Goal: Transaction & Acquisition: Purchase product/service

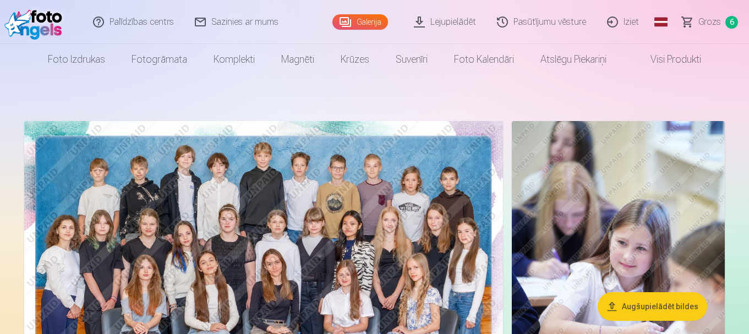
click at [712, 27] on span "Grozs" at bounding box center [709, 21] width 23 height 13
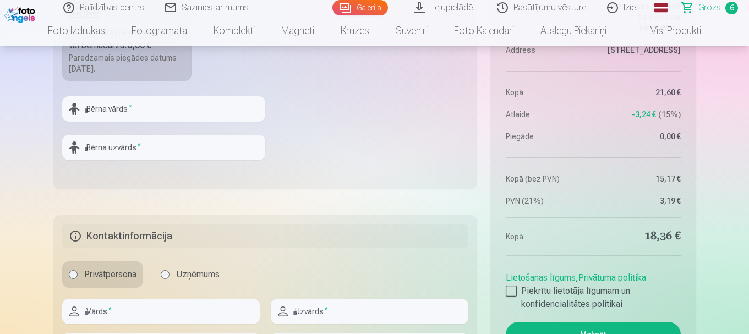
scroll to position [1073, 0]
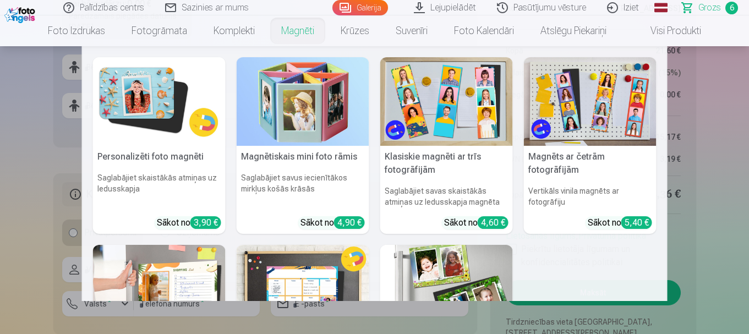
click at [37, 118] on nav "Personalizēti foto magnēti Saglabājiet skaistākās atmiņas uz ledusskapja Sākot …" at bounding box center [374, 173] width 749 height 255
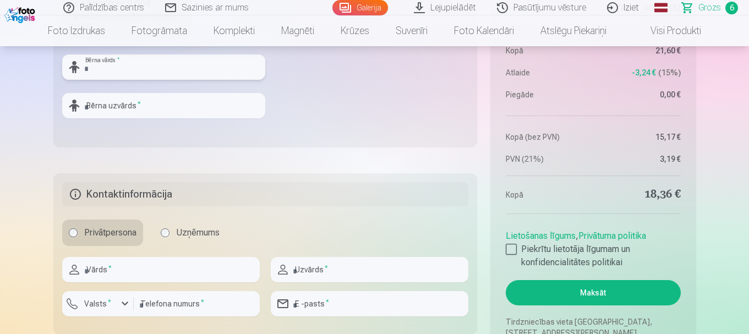
click at [120, 65] on input "text" at bounding box center [163, 66] width 203 height 25
type input "*******"
click at [131, 103] on input "text" at bounding box center [163, 105] width 203 height 25
type input "*****"
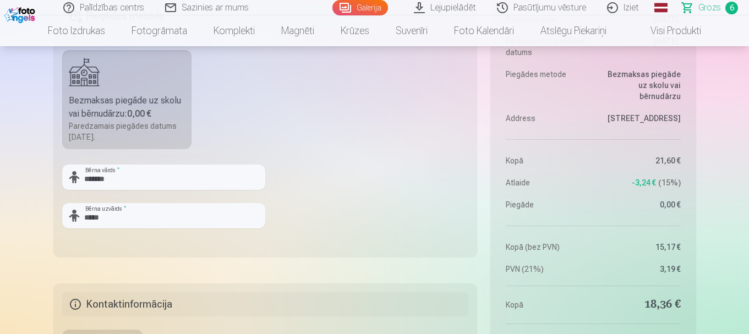
click at [337, 210] on fieldset "Piegādes metode Bezmaksas piegāde uz skolu vai bērnudārzu : 0,00 € Paredzamais …" at bounding box center [265, 126] width 424 height 262
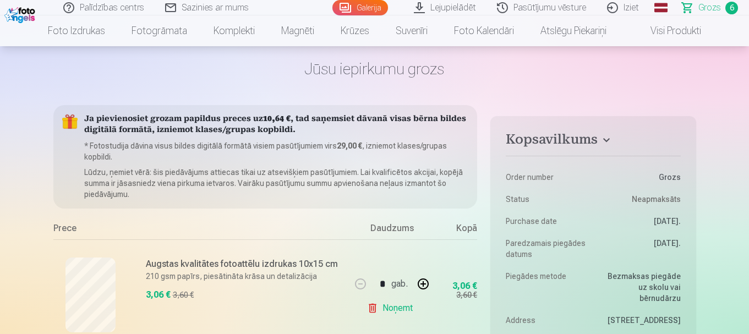
scroll to position [0, 0]
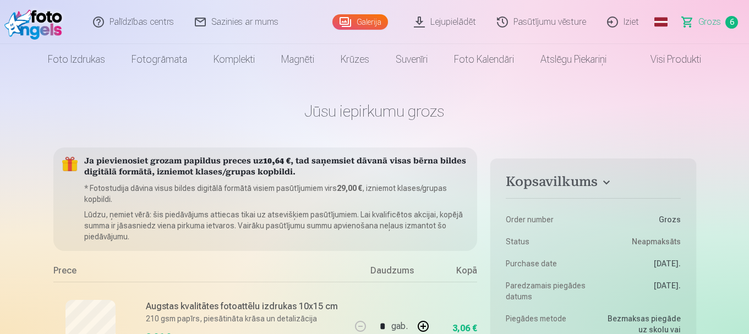
click at [360, 24] on link "Galerija" at bounding box center [360, 21] width 56 height 15
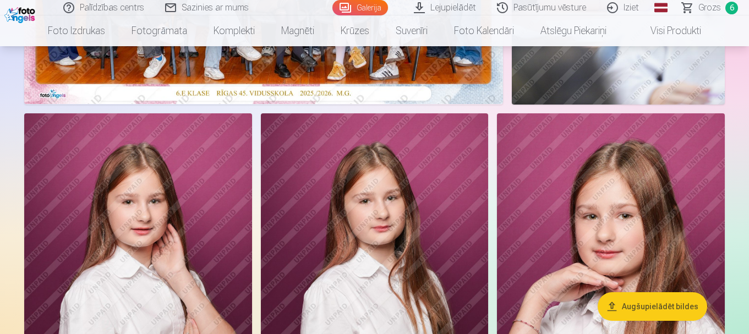
scroll to position [290, 0]
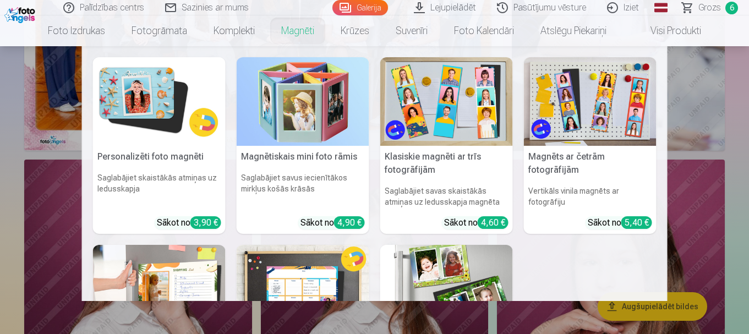
click at [291, 31] on link "Magnēti" at bounding box center [297, 30] width 59 height 31
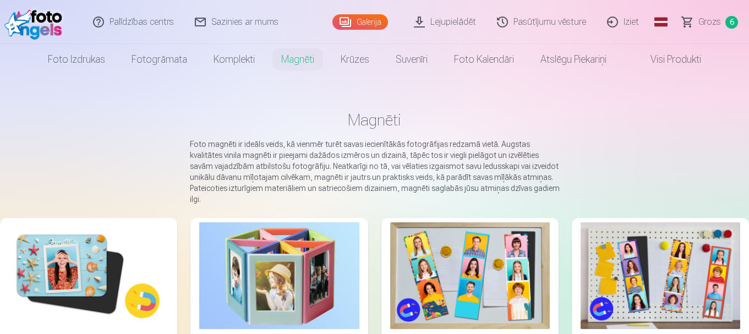
click at [66, 262] on img at bounding box center [89, 275] width 160 height 107
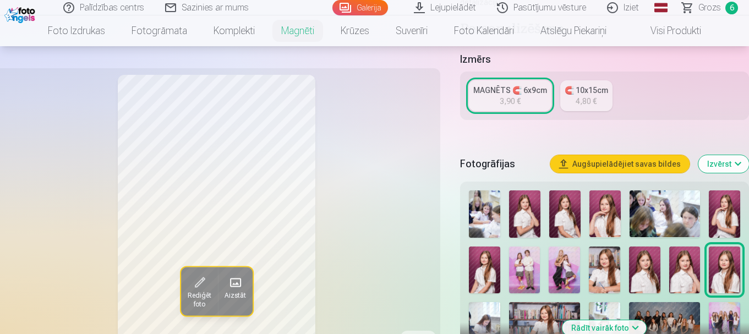
scroll to position [330, 0]
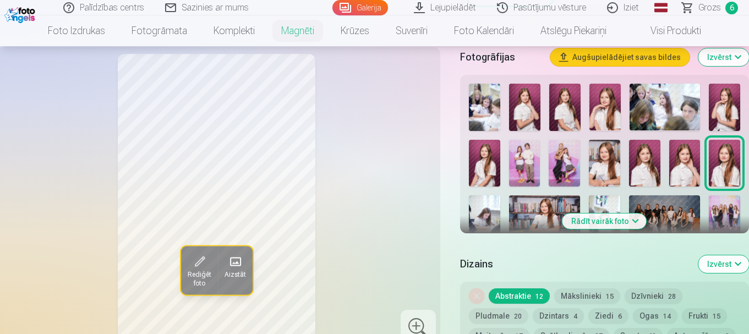
click at [685, 158] on img at bounding box center [684, 163] width 31 height 47
click at [523, 100] on img at bounding box center [524, 107] width 31 height 47
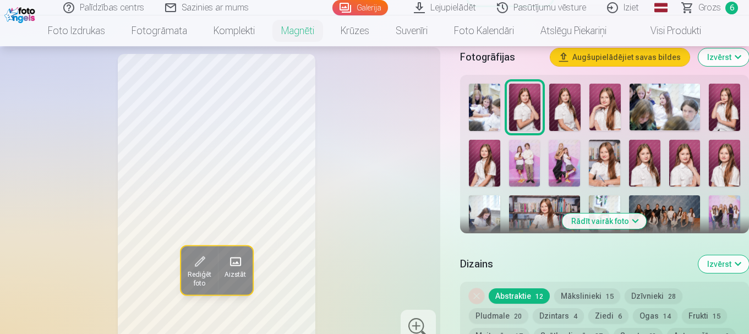
click at [687, 152] on img at bounding box center [684, 163] width 31 height 47
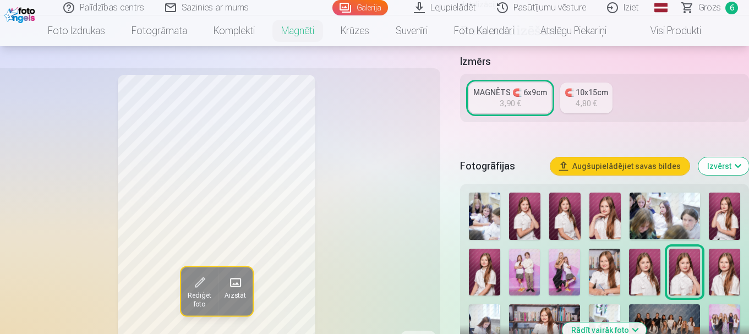
scroll to position [220, 0]
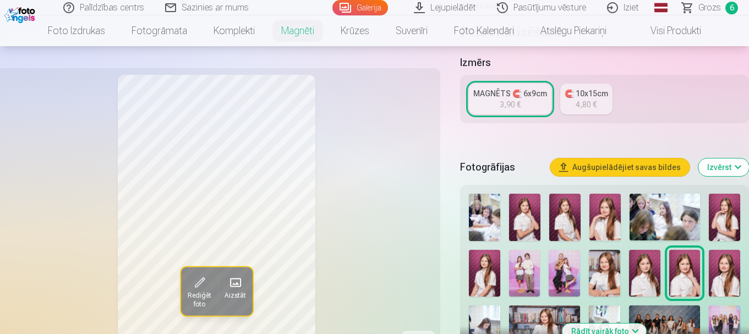
click at [501, 99] on div "3,90 €" at bounding box center [509, 104] width 21 height 11
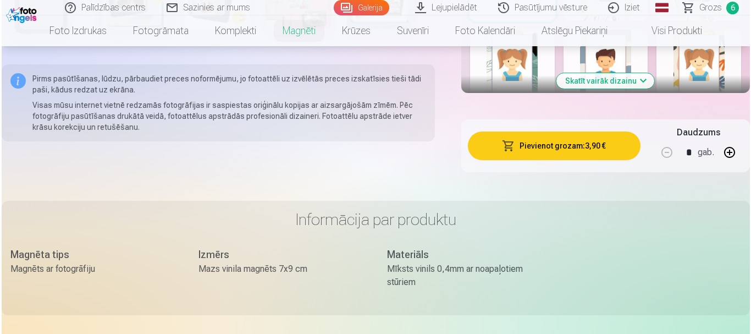
scroll to position [653, 0]
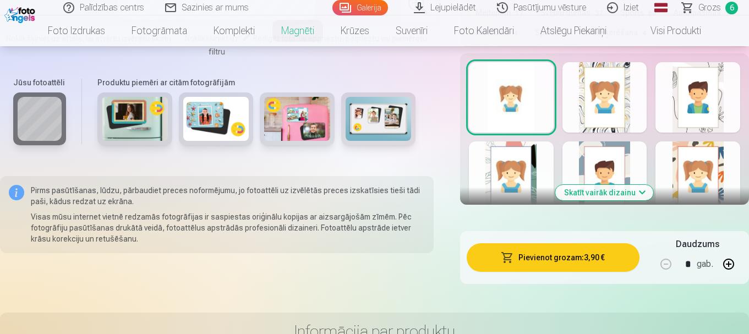
click at [729, 251] on button "button" at bounding box center [728, 264] width 26 height 26
type input "*"
click at [594, 252] on button "Pievienot grozam : 7,80 €" at bounding box center [552, 257] width 173 height 29
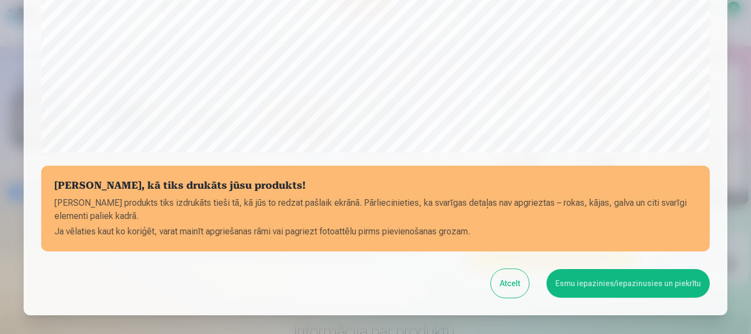
scroll to position [458, 0]
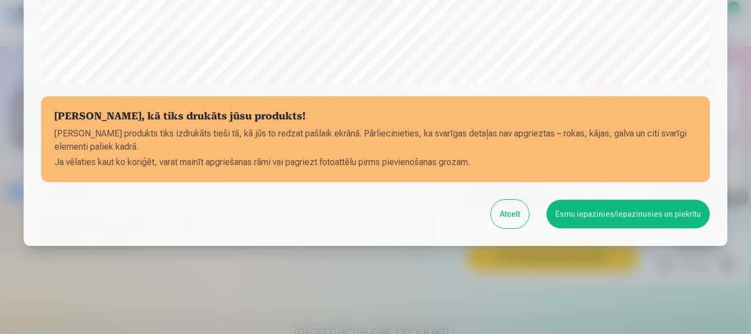
click at [630, 218] on button "Esmu iepazinies/iepazinusies un piekrītu" at bounding box center [628, 214] width 163 height 29
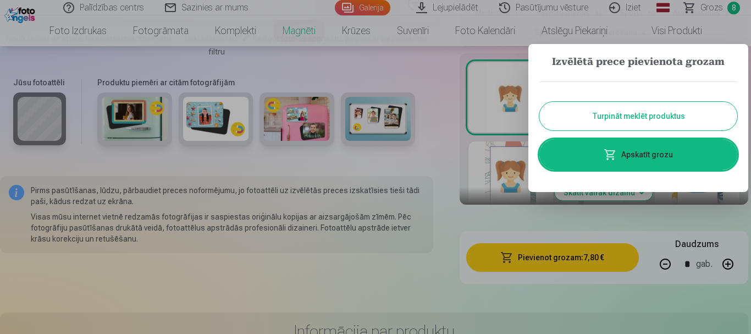
click at [650, 151] on link "Apskatīt grozu" at bounding box center [639, 154] width 198 height 31
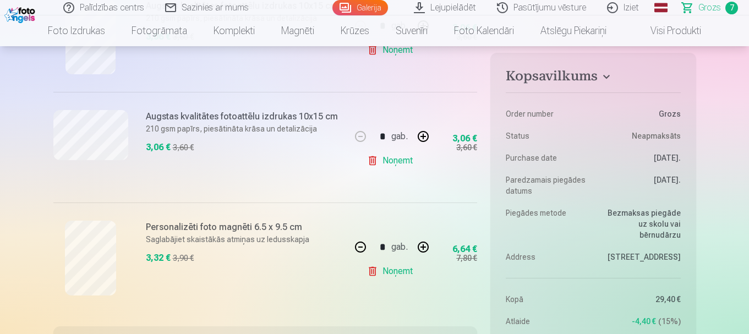
scroll to position [777, 0]
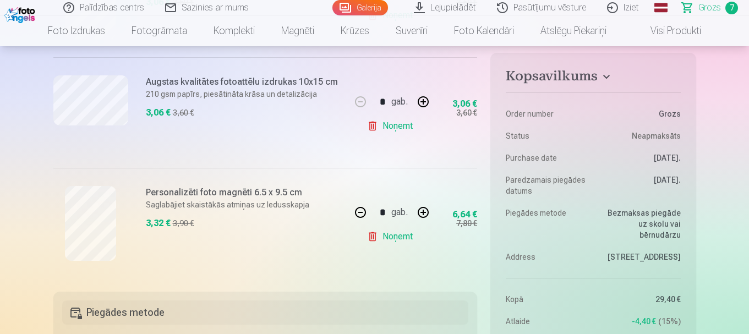
click at [424, 215] on button "button" at bounding box center [423, 212] width 26 height 26
type input "*"
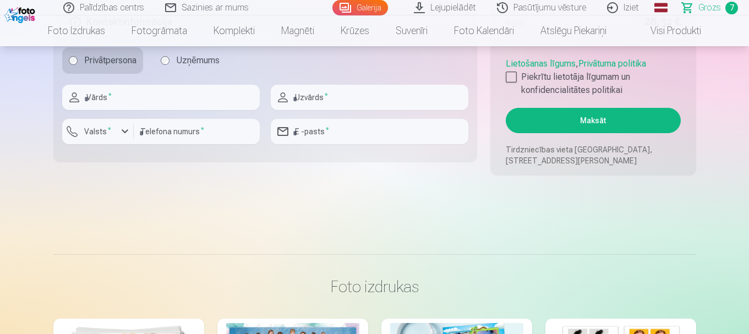
scroll to position [1261, 0]
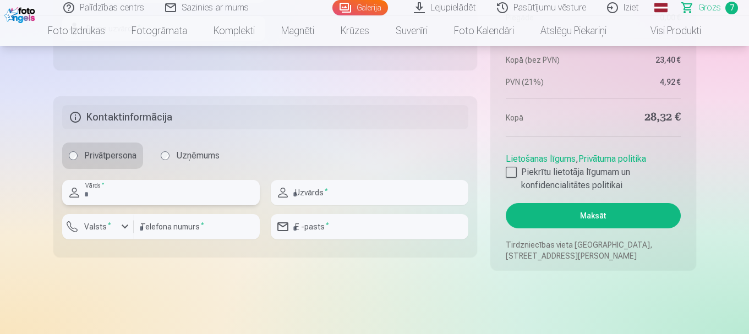
click at [154, 183] on input "text" at bounding box center [160, 192] width 197 height 25
type input "****"
type input "*****"
type input "********"
drag, startPoint x: 392, startPoint y: 227, endPoint x: 243, endPoint y: 218, distance: 149.3
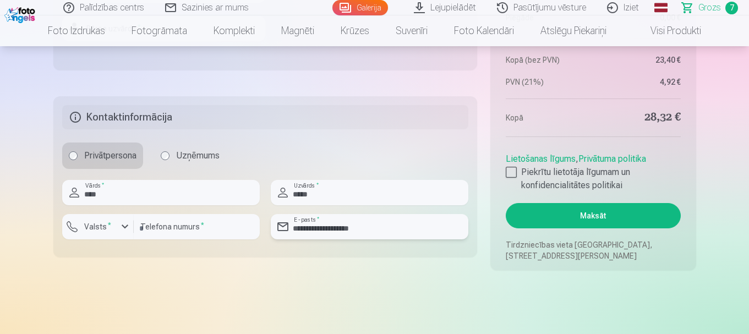
click at [243, 218] on div "**********" at bounding box center [265, 214] width 407 height 68
type input "**********"
click at [119, 229] on div "button" at bounding box center [124, 226] width 13 height 13
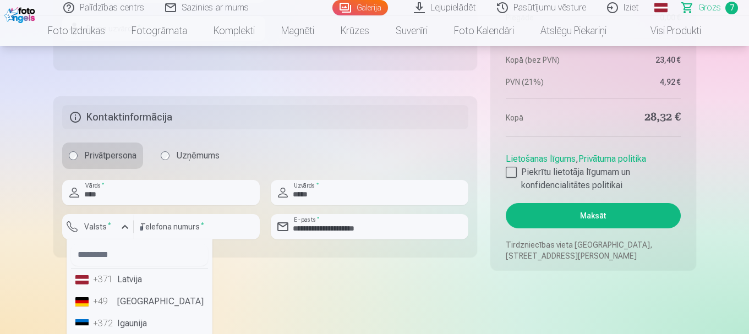
click at [130, 283] on li "+371 Latvija" at bounding box center [139, 279] width 137 height 22
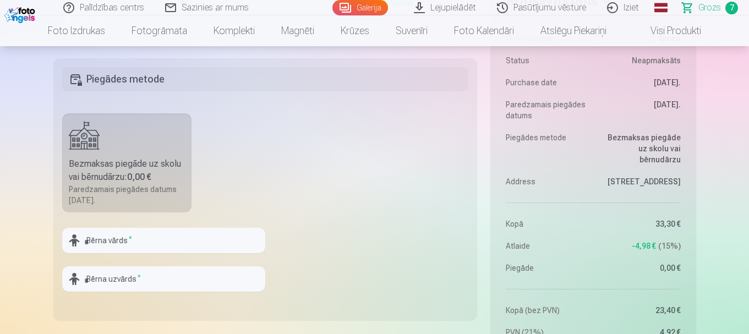
scroll to position [1045, 0]
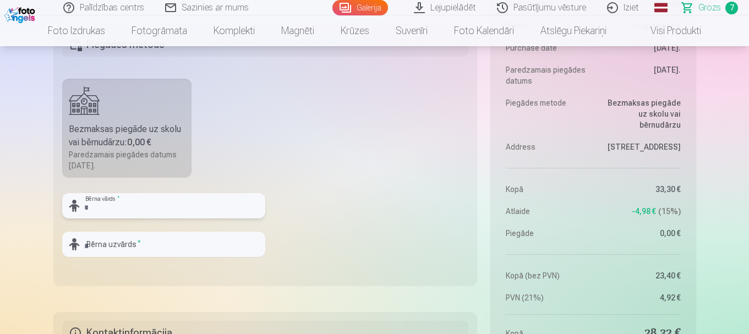
click at [98, 212] on input "text" at bounding box center [163, 205] width 203 height 25
type input "*******"
click at [145, 246] on input "text" at bounding box center [163, 244] width 203 height 25
type input "*****"
click at [326, 255] on fieldset "Piegādes metode Bezmaksas piegāde uz skolu vai bērnudārzu : 0,00 € Paredzamais …" at bounding box center [265, 155] width 424 height 262
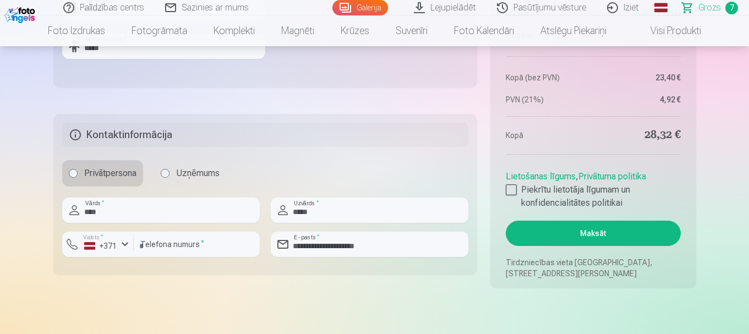
scroll to position [1278, 0]
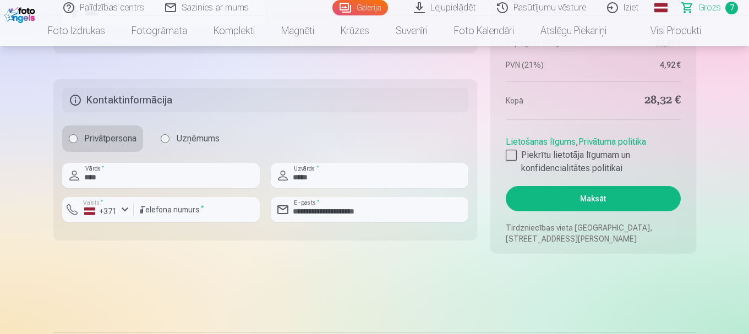
click at [580, 203] on button "Maksāt" at bounding box center [593, 198] width 174 height 25
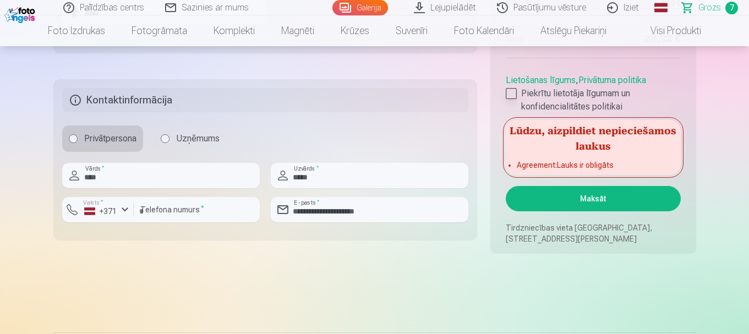
click at [510, 94] on div at bounding box center [511, 93] width 11 height 11
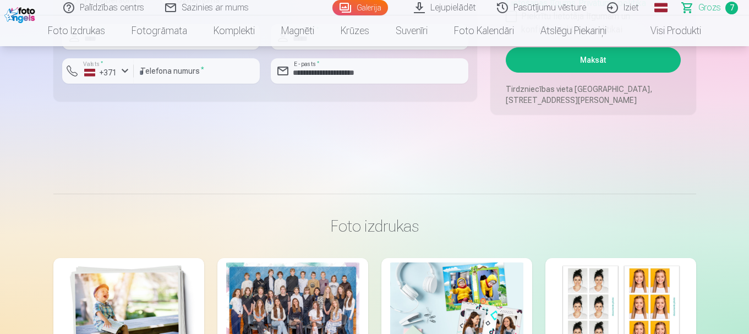
scroll to position [1321, 0]
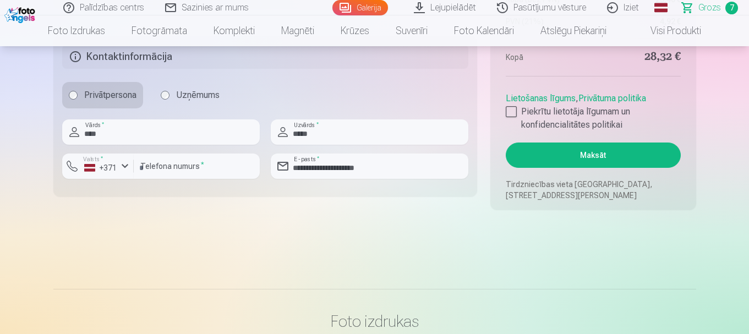
click at [595, 158] on button "Maksāt" at bounding box center [593, 154] width 174 height 25
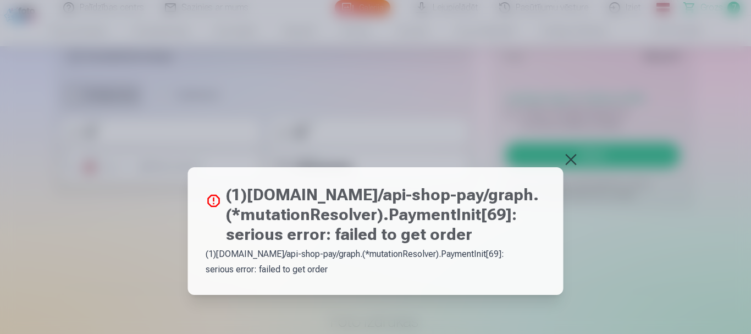
click at [571, 165] on button at bounding box center [571, 159] width 15 height 15
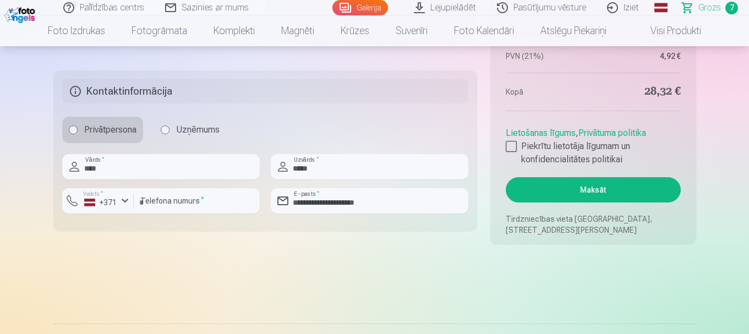
scroll to position [1270, 0]
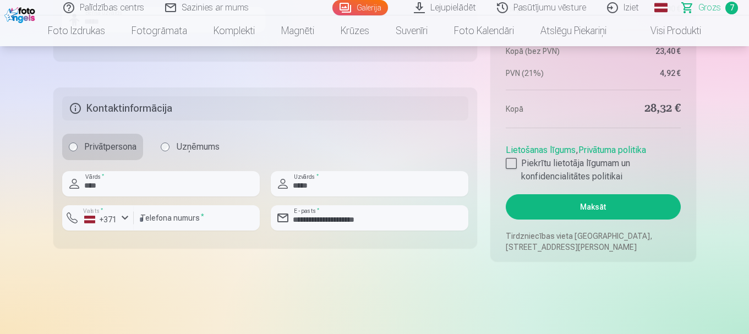
click at [636, 5] on link "Iziet" at bounding box center [623, 7] width 53 height 15
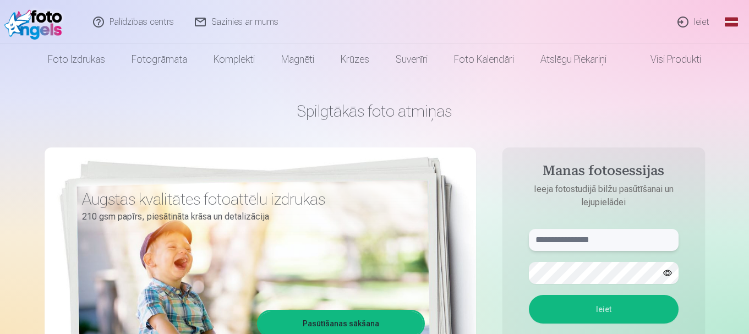
click at [543, 236] on input "text" at bounding box center [604, 240] width 150 height 22
type input "*"
type input "**********"
click at [606, 309] on button "Ieiet" at bounding box center [604, 309] width 150 height 29
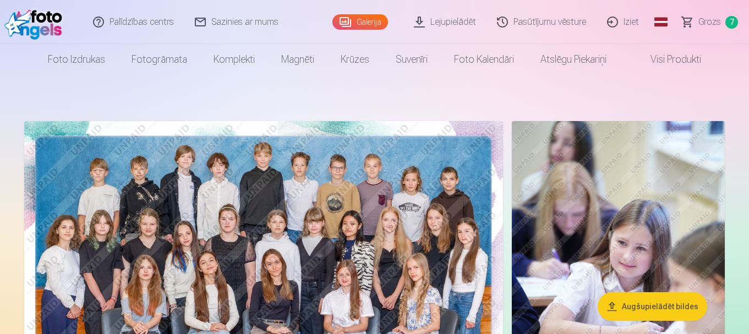
click at [375, 23] on link "Galerija" at bounding box center [360, 21] width 56 height 15
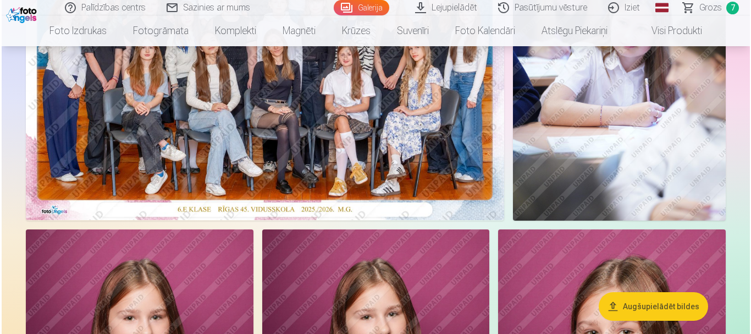
scroll to position [165, 0]
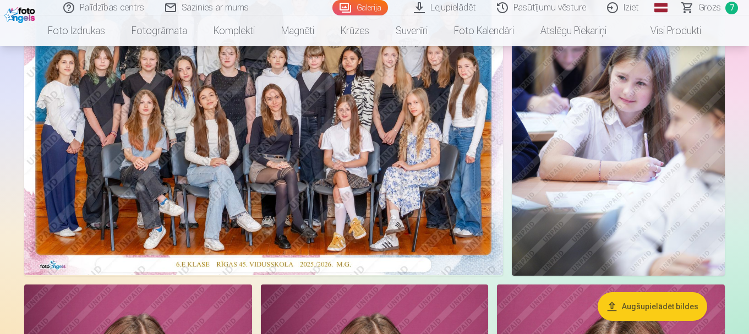
click at [366, 159] on img at bounding box center [263, 115] width 479 height 319
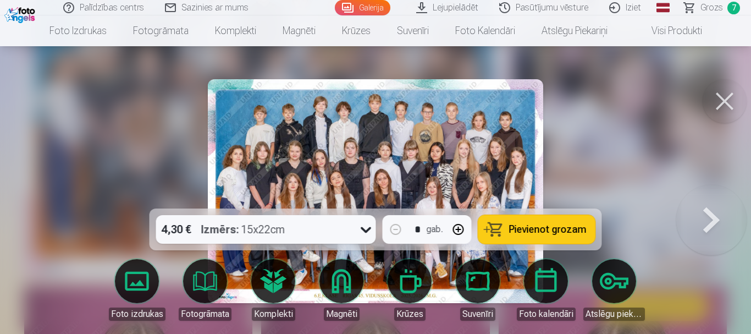
click at [552, 230] on span "Pievienot grozam" at bounding box center [548, 229] width 78 height 10
click at [719, 6] on span "Grozs" at bounding box center [712, 7] width 23 height 13
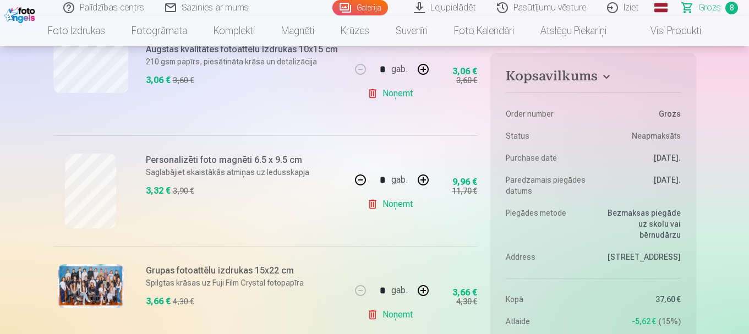
scroll to position [744, 0]
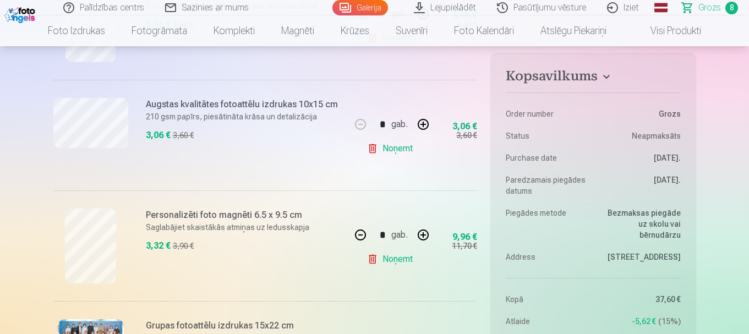
click at [394, 151] on link "Noņemt" at bounding box center [392, 149] width 50 height 22
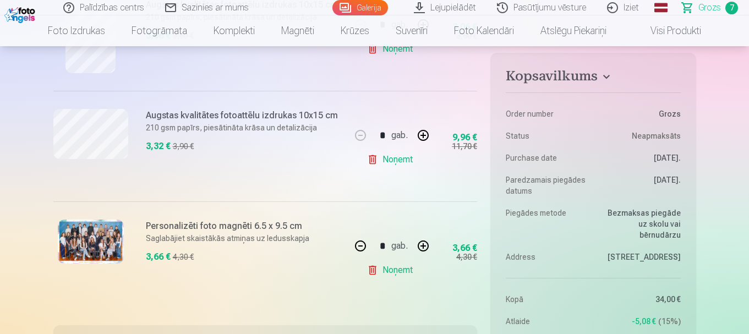
type input "*"
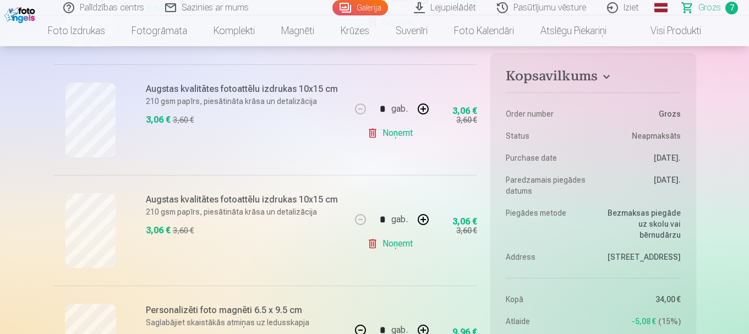
scroll to position [550, 0]
drag, startPoint x: 748, startPoint y: 48, endPoint x: 751, endPoint y: 81, distance: 33.1
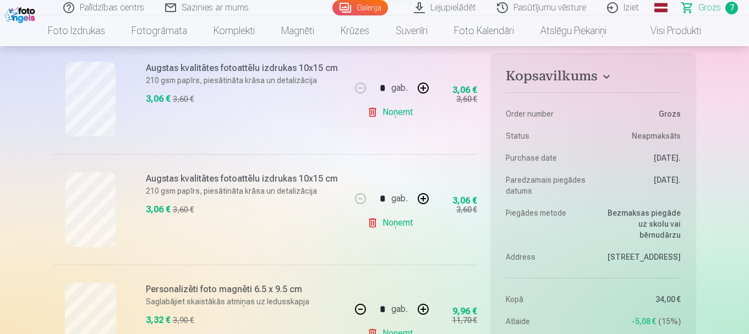
scroll to position [639, 0]
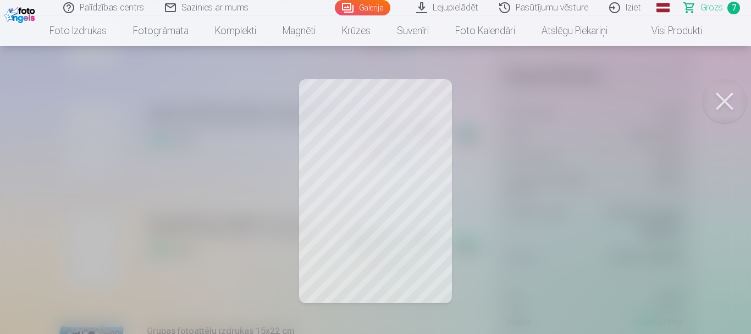
click at [730, 95] on button at bounding box center [725, 101] width 44 height 44
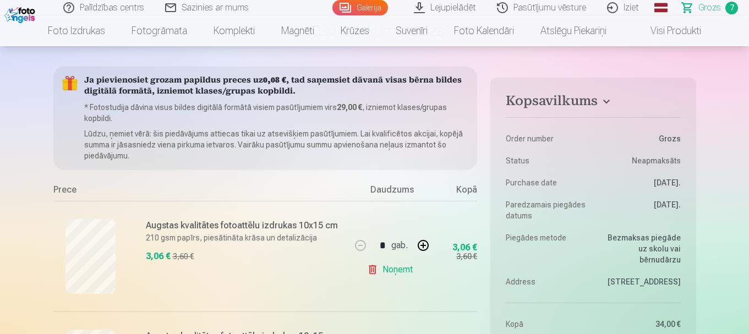
scroll to position [165, 0]
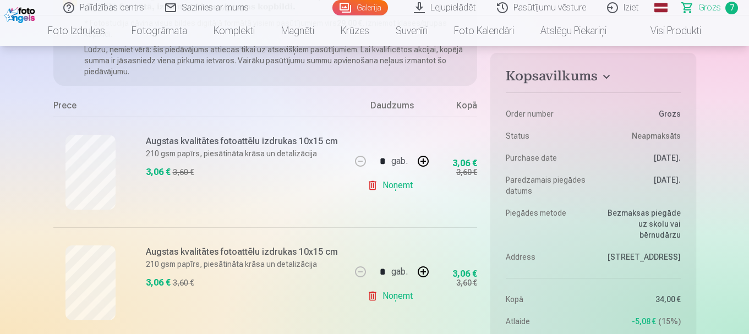
click at [174, 142] on h6 "Augstas kvalitātes fotoattēlu izdrukas 10x15 cm" at bounding box center [245, 141] width 199 height 13
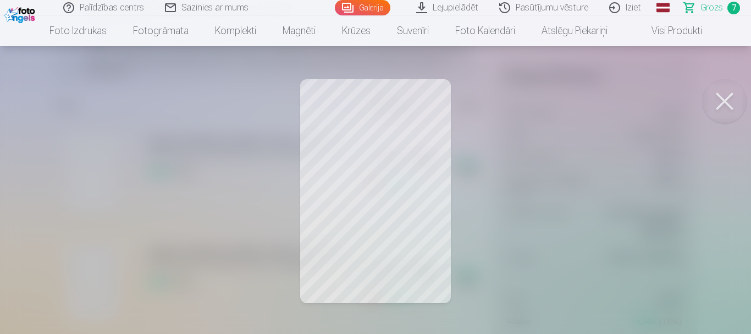
click at [722, 105] on button at bounding box center [725, 101] width 44 height 44
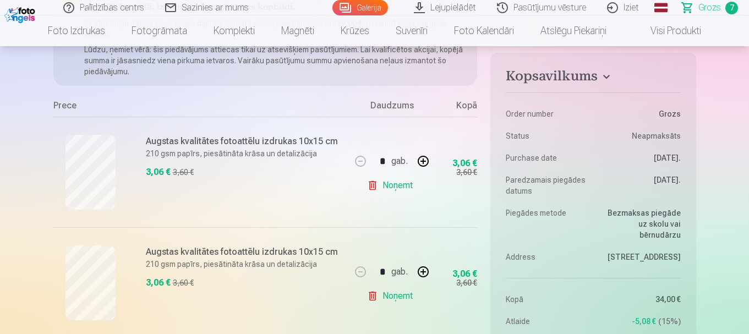
click at [394, 185] on link "Noņemt" at bounding box center [392, 185] width 50 height 22
type input "*"
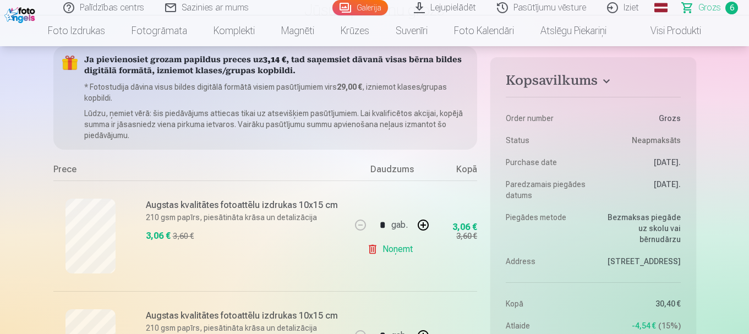
scroll to position [110, 0]
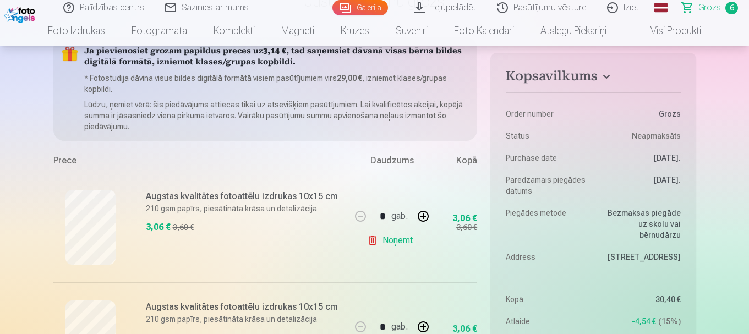
click at [365, 7] on link "Galerija" at bounding box center [360, 7] width 56 height 15
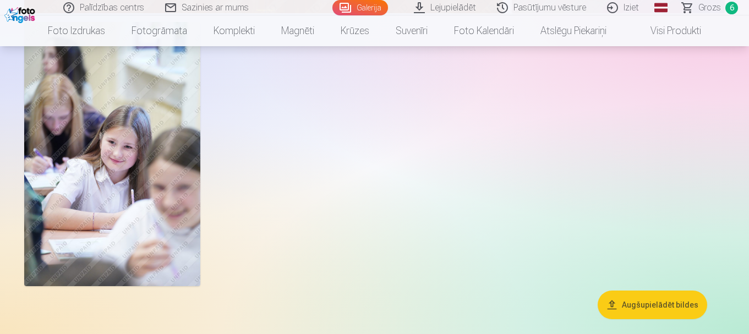
scroll to position [3002, 0]
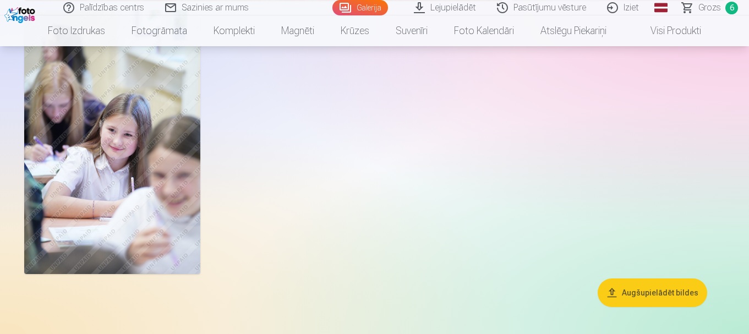
click at [706, 7] on span "Grozs" at bounding box center [709, 7] width 23 height 13
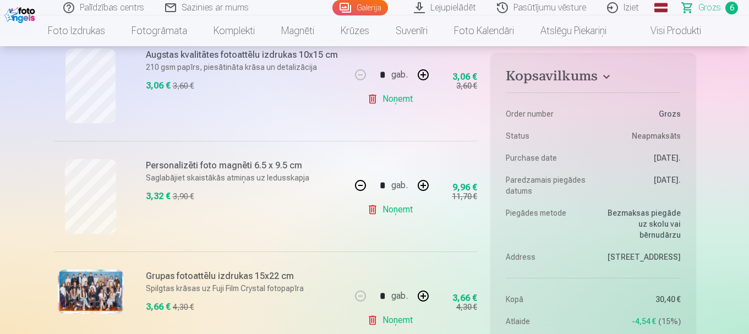
scroll to position [498, 0]
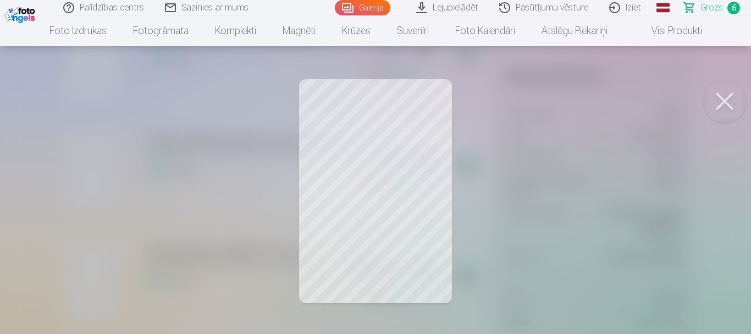
click at [721, 100] on button at bounding box center [725, 101] width 44 height 44
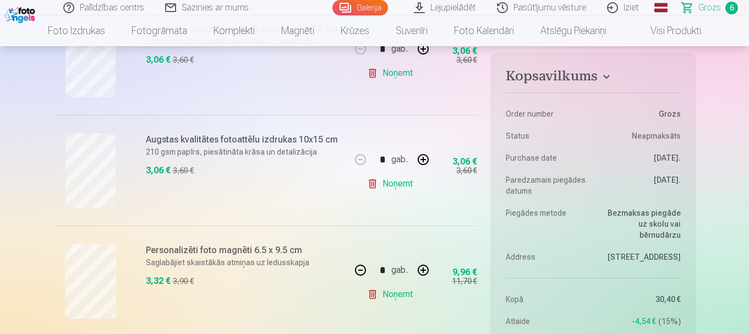
click at [394, 295] on link "Noņemt" at bounding box center [392, 294] width 50 height 22
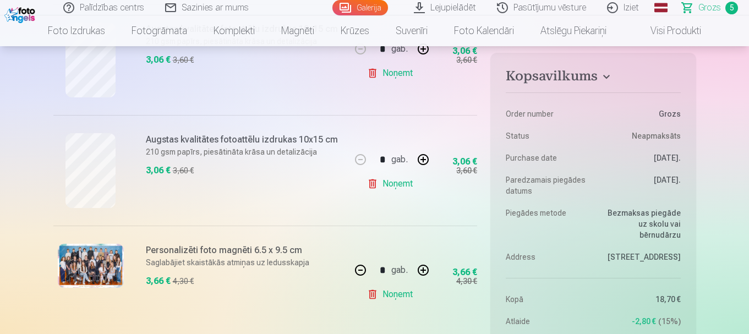
type input "*"
click at [299, 28] on link "Magnēti" at bounding box center [297, 30] width 59 height 31
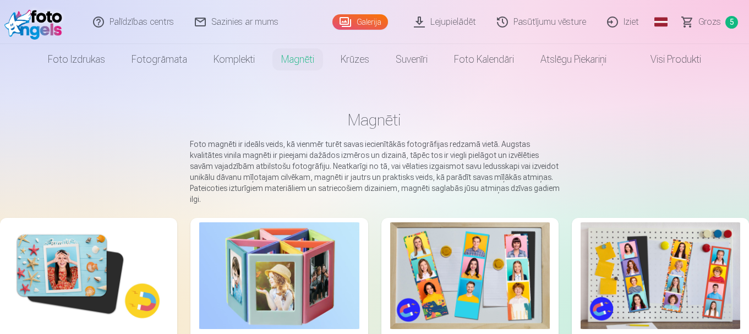
click at [21, 237] on img at bounding box center [89, 275] width 160 height 107
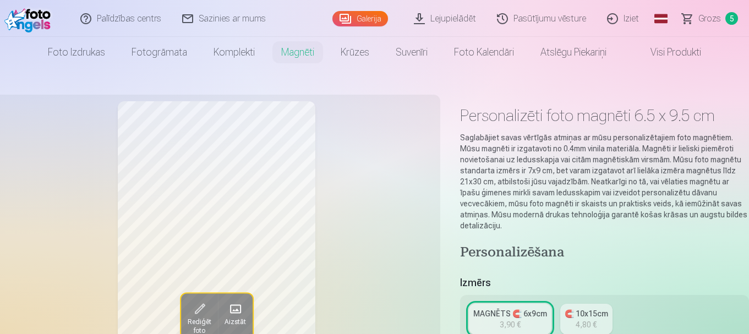
scroll to position [165, 0]
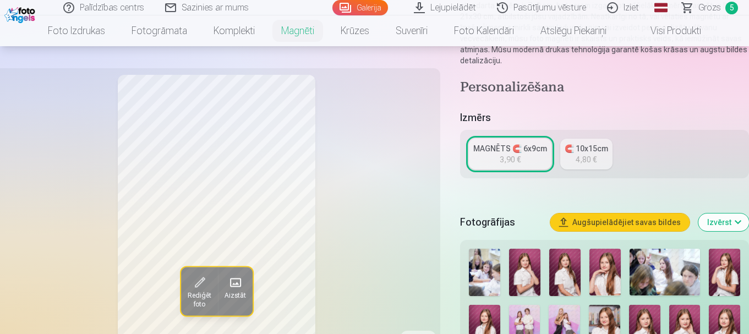
click at [237, 278] on span at bounding box center [235, 283] width 18 height 18
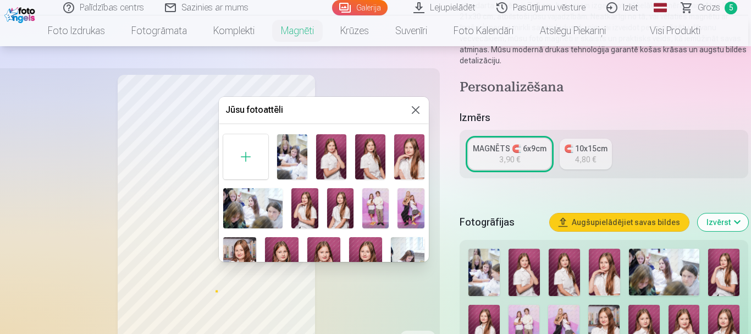
click at [368, 153] on img at bounding box center [370, 156] width 30 height 45
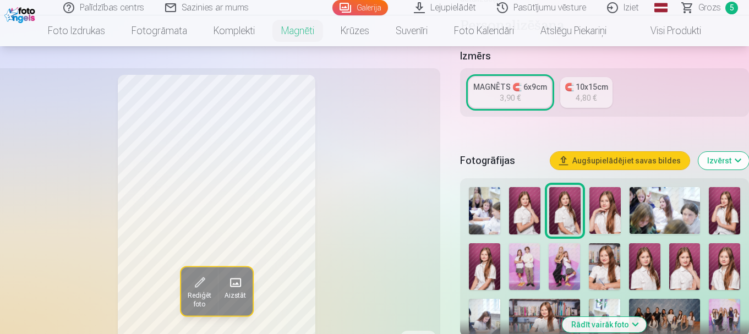
scroll to position [275, 0]
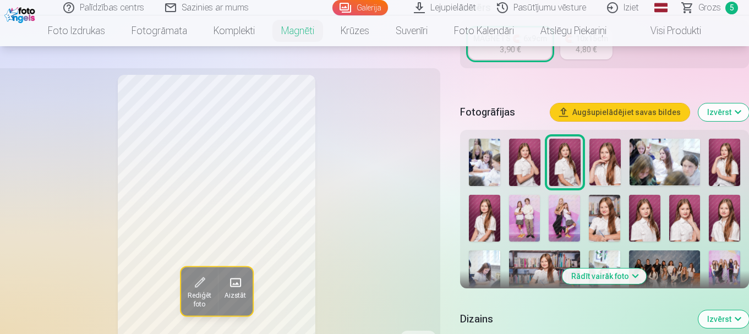
click at [648, 217] on img at bounding box center [644, 218] width 31 height 47
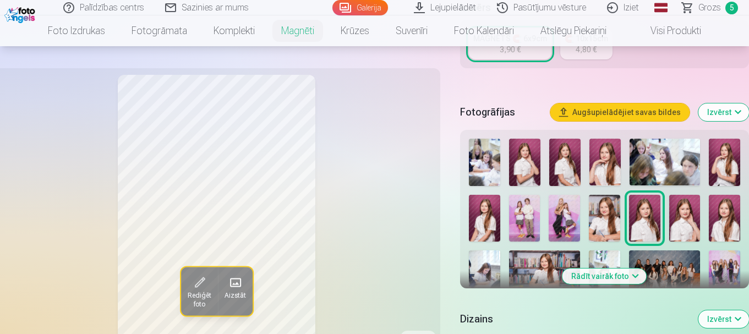
click at [737, 211] on img at bounding box center [723, 218] width 31 height 47
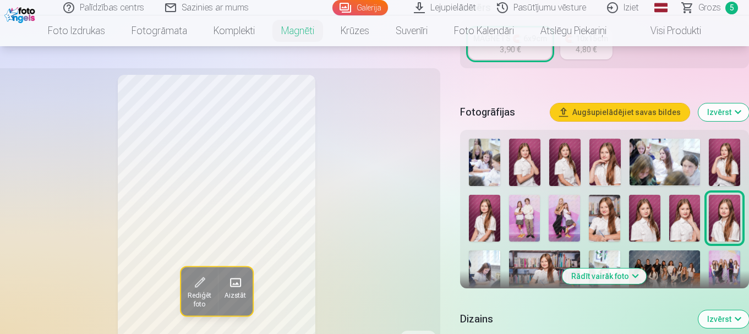
click at [650, 208] on img at bounding box center [644, 218] width 31 height 47
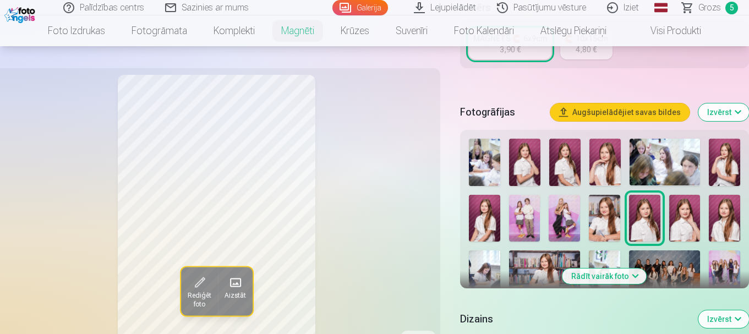
click at [565, 148] on img at bounding box center [564, 162] width 31 height 47
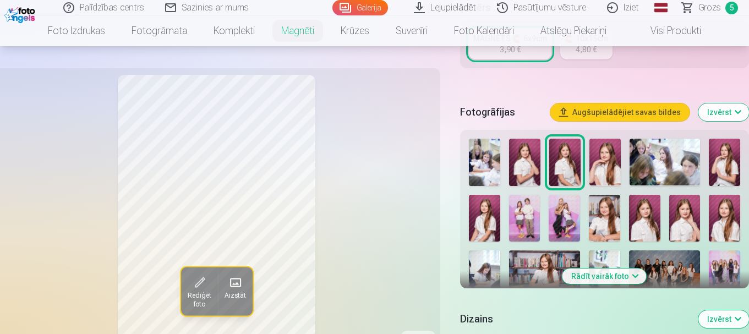
click at [651, 204] on img at bounding box center [644, 218] width 31 height 47
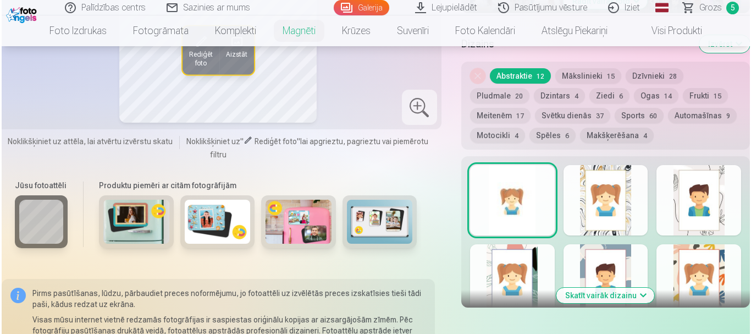
scroll to position [715, 0]
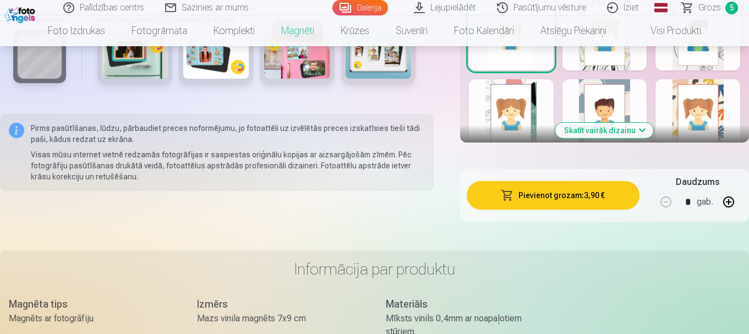
click at [725, 191] on button "button" at bounding box center [728, 202] width 26 height 26
type input "*"
click at [579, 185] on button "Pievienot grozam : 11,70 €" at bounding box center [552, 195] width 173 height 29
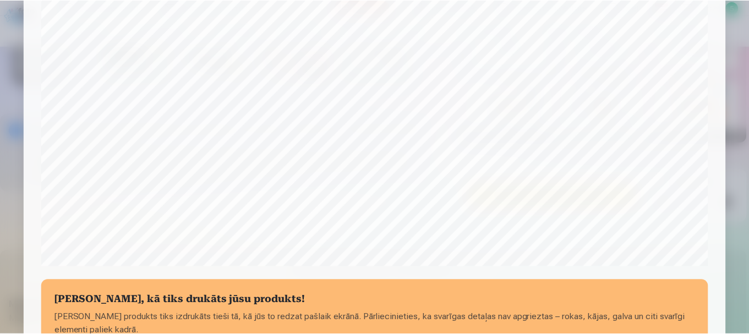
scroll to position [458, 0]
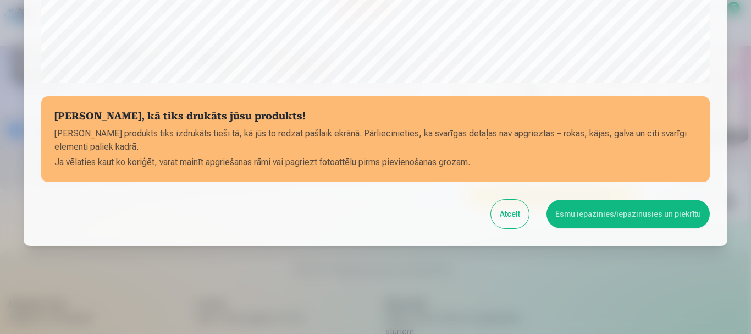
click at [517, 215] on button "Atcelt" at bounding box center [510, 214] width 38 height 29
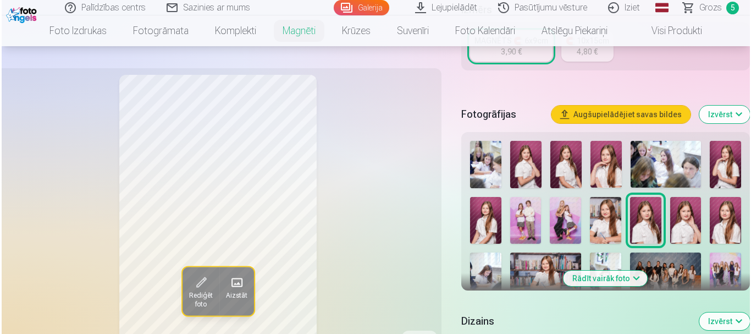
scroll to position [165, 0]
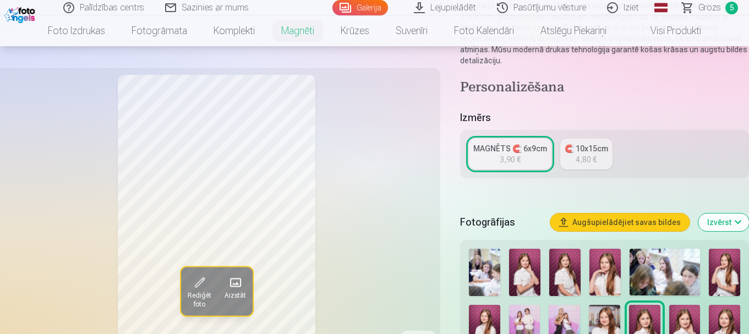
click at [239, 279] on span at bounding box center [235, 283] width 18 height 18
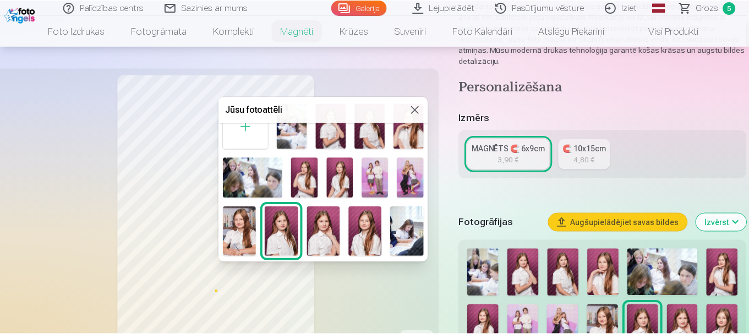
scroll to position [55, 0]
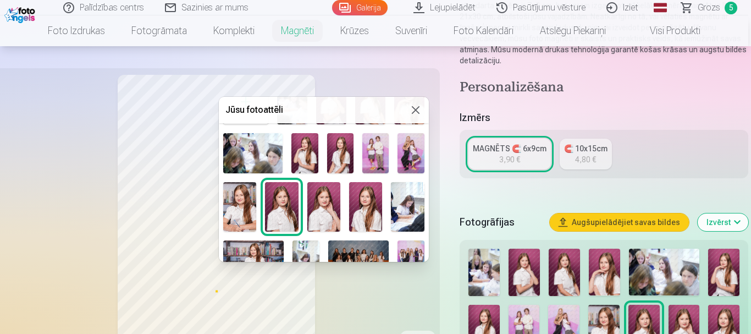
click at [283, 201] on img at bounding box center [281, 207] width 33 height 50
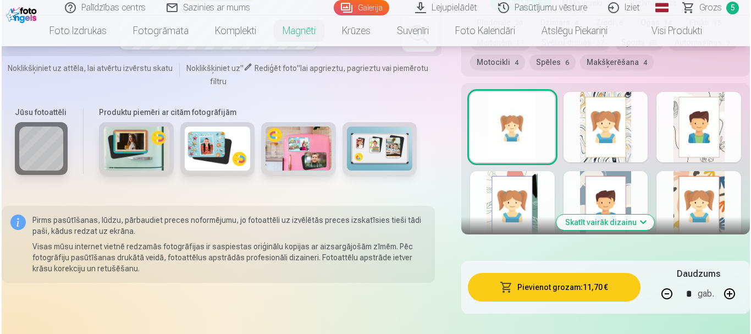
scroll to position [770, 0]
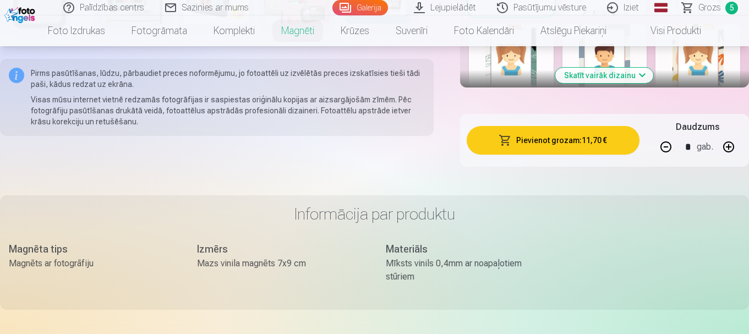
click at [525, 135] on button "Pievienot grozam : 11,70 €" at bounding box center [552, 140] width 173 height 29
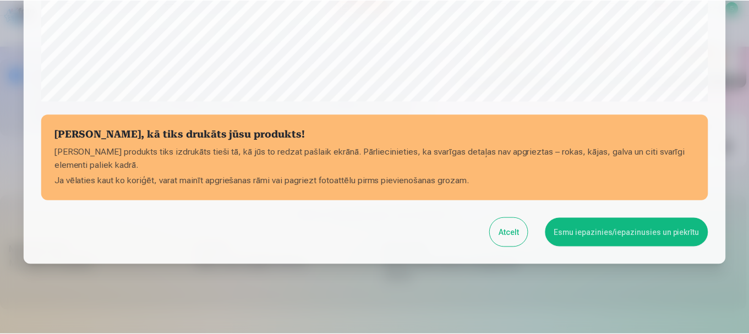
scroll to position [458, 0]
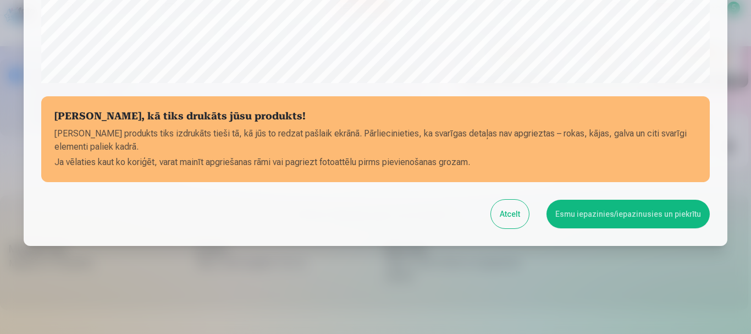
click at [515, 208] on button "Atcelt" at bounding box center [510, 214] width 38 height 29
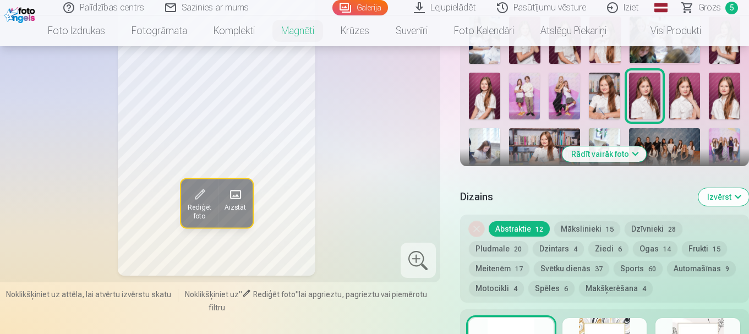
scroll to position [385, 0]
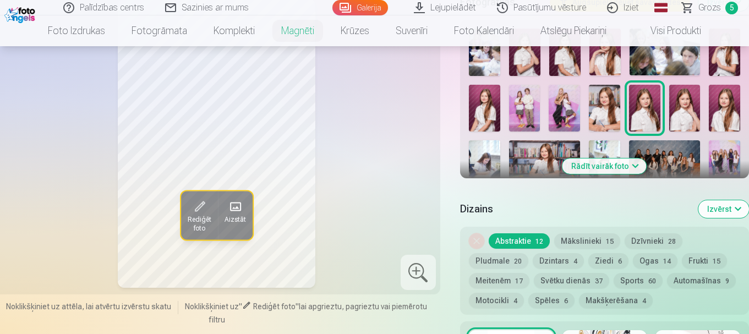
click at [241, 200] on span at bounding box center [235, 207] width 18 height 18
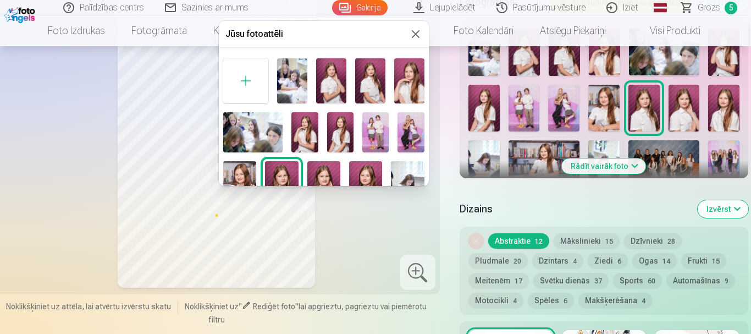
click at [372, 87] on img at bounding box center [370, 80] width 30 height 45
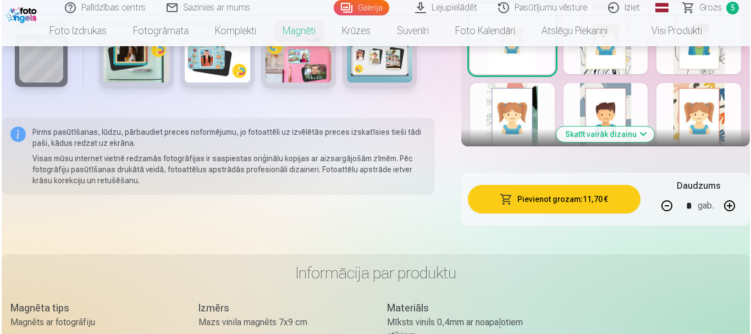
scroll to position [715, 0]
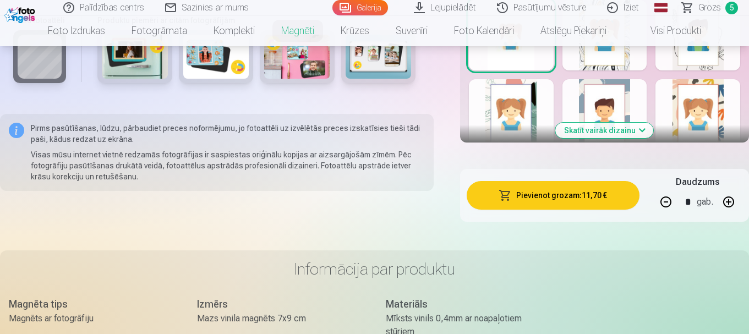
click at [565, 181] on button "Pievienot grozam : 11,70 €" at bounding box center [552, 195] width 173 height 29
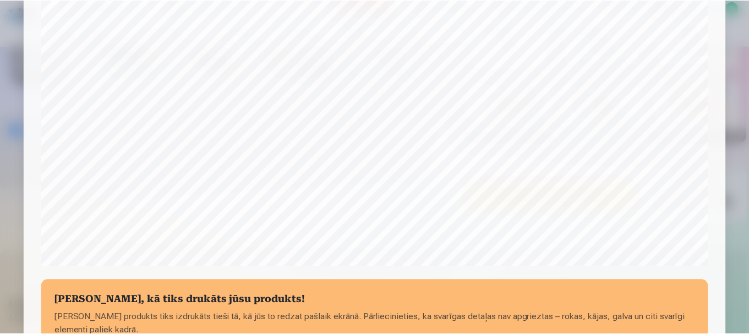
scroll to position [458, 0]
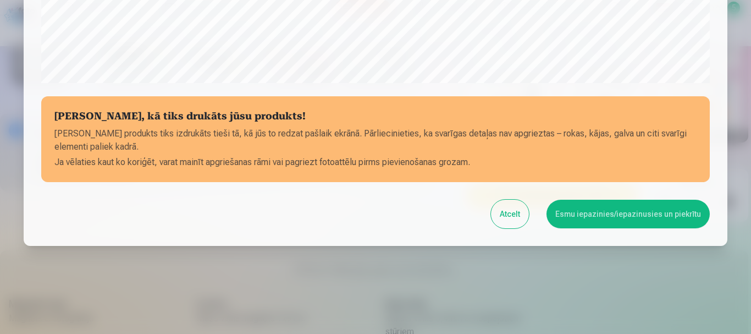
click at [609, 215] on button "Esmu iepazinies/iepazinusies un piekrītu" at bounding box center [628, 214] width 163 height 29
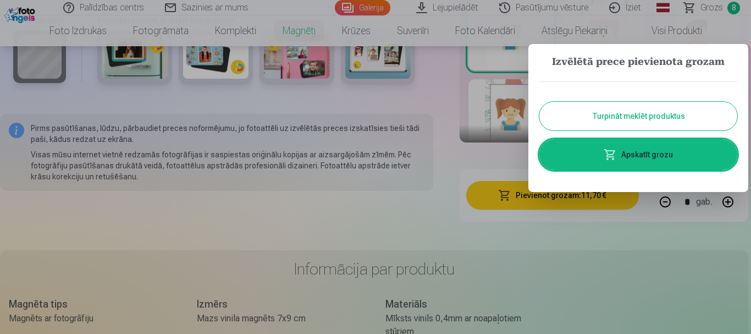
click at [643, 159] on link "Apskatīt grozu" at bounding box center [639, 154] width 198 height 31
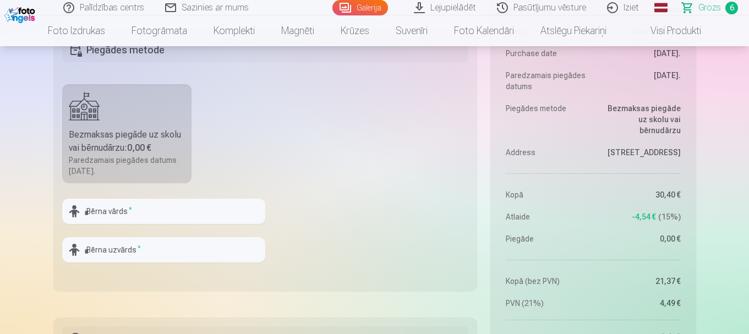
scroll to position [955, 0]
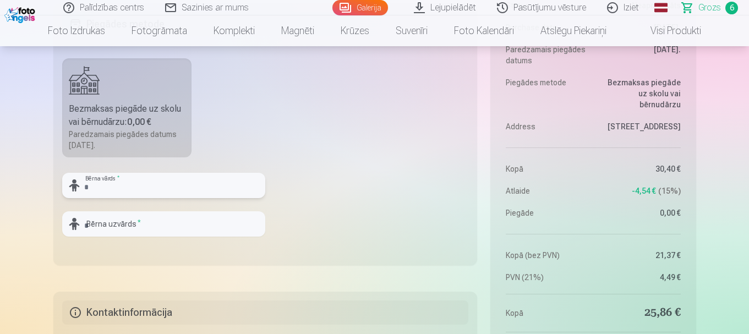
click at [191, 194] on input "text" at bounding box center [163, 185] width 203 height 25
type input "*"
type input "*******"
click at [159, 226] on input "text" at bounding box center [163, 223] width 203 height 25
type input "*****"
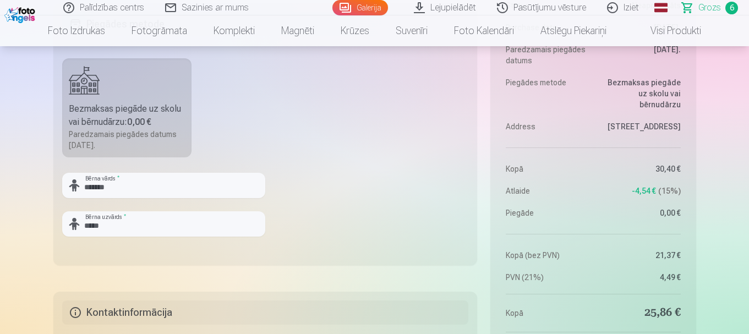
click at [344, 219] on fieldset "Piegādes metode Bezmaksas piegāde uz skolu vai bērnudārzu : 0,00 € Paredzamais …" at bounding box center [265, 134] width 424 height 262
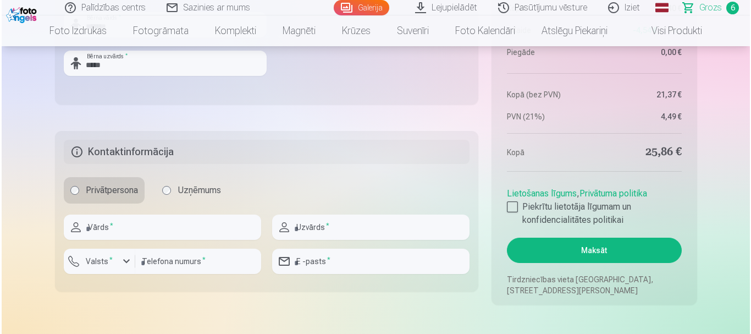
scroll to position [1166, 0]
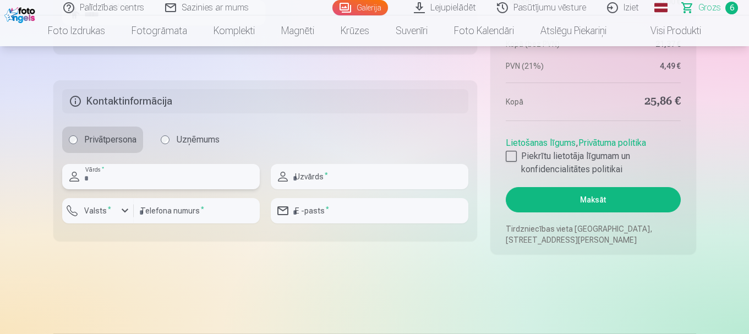
click at [194, 173] on input "text" at bounding box center [160, 176] width 197 height 25
type input "****"
click at [334, 172] on input "text" at bounding box center [369, 176] width 197 height 25
type input "*****"
click at [102, 210] on label "Valsts *" at bounding box center [98, 210] width 36 height 11
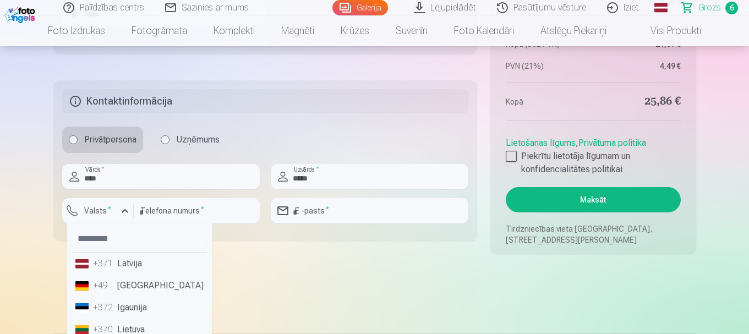
click at [117, 267] on li "+371 Latvija" at bounding box center [139, 263] width 137 height 22
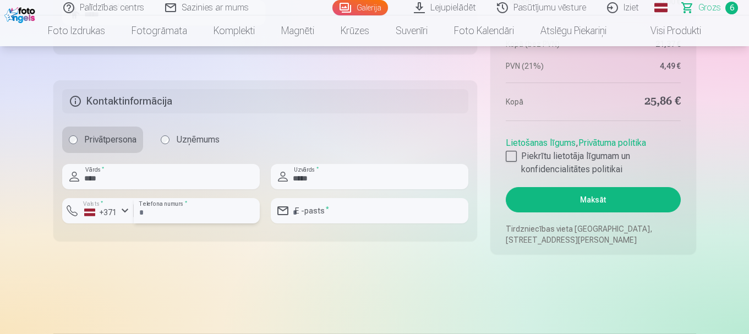
click at [167, 212] on input "number" at bounding box center [197, 210] width 126 height 25
type input "********"
drag, startPoint x: 389, startPoint y: 216, endPoint x: 286, endPoint y: 218, distance: 103.5
click at [286, 218] on input "**********" at bounding box center [369, 210] width 197 height 25
type input "**********"
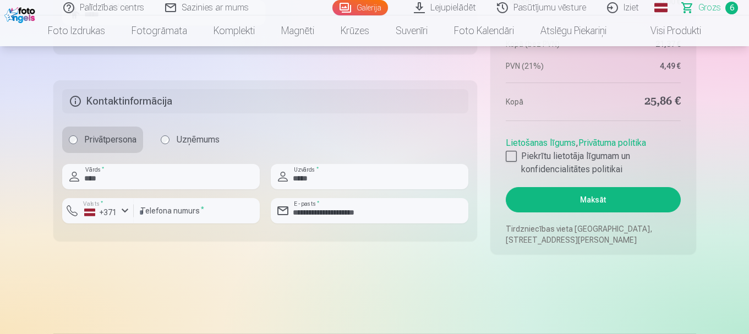
click at [512, 153] on div at bounding box center [511, 156] width 11 height 11
click at [604, 199] on button "Maksāt" at bounding box center [593, 199] width 174 height 25
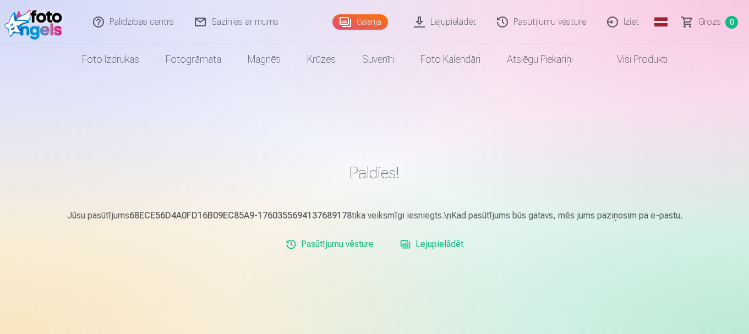
click at [27, 28] on img at bounding box center [35, 21] width 63 height 35
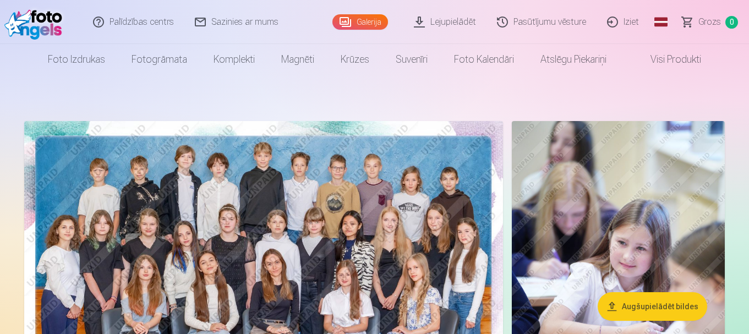
click at [631, 21] on link "Iziet" at bounding box center [623, 22] width 53 height 44
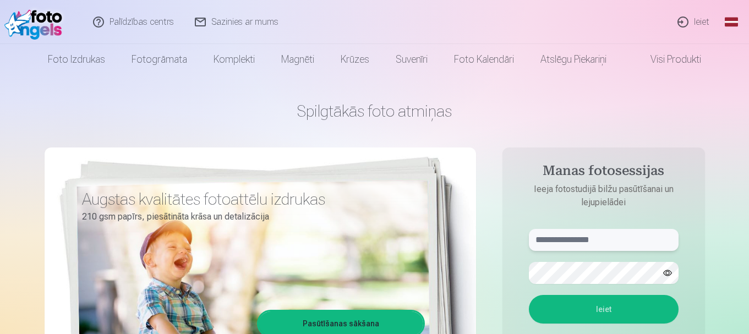
click at [629, 243] on input "text" at bounding box center [604, 240] width 150 height 22
type input "**********"
click at [529, 295] on button "Ieiet" at bounding box center [604, 309] width 150 height 29
